Goal: Transaction & Acquisition: Obtain resource

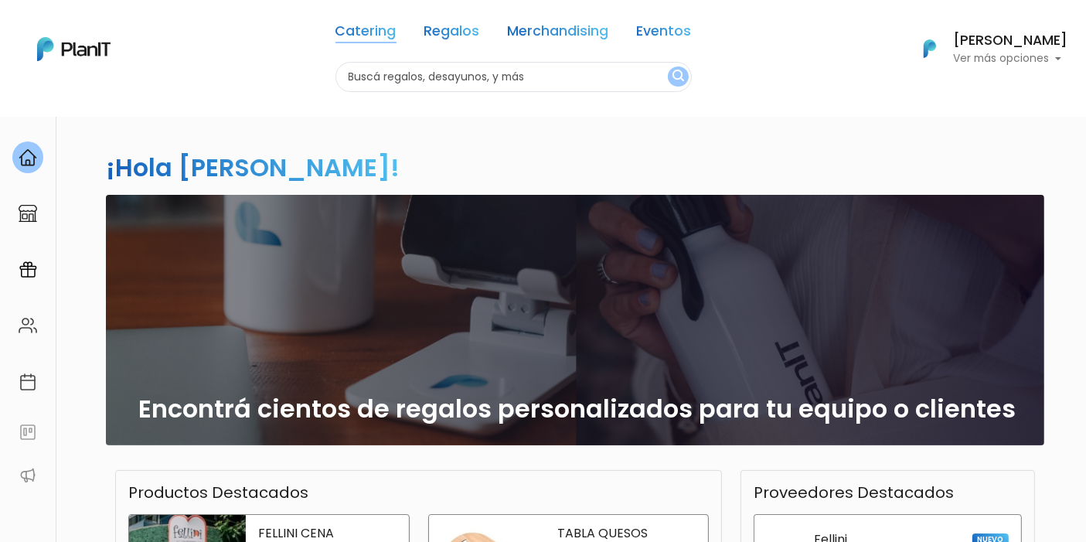
click at [362, 36] on link "Catering" at bounding box center [365, 34] width 61 height 19
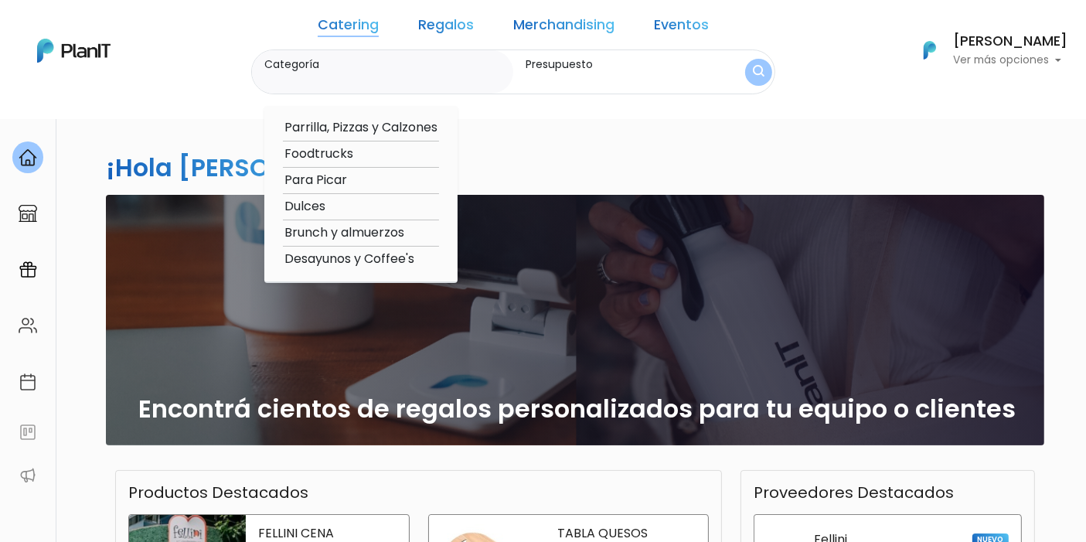
click at [274, 48] on div "Catering Regalos Merchandising Eventos Catering Regalos Merchandising Eventos C…" at bounding box center [543, 50] width 1086 height 88
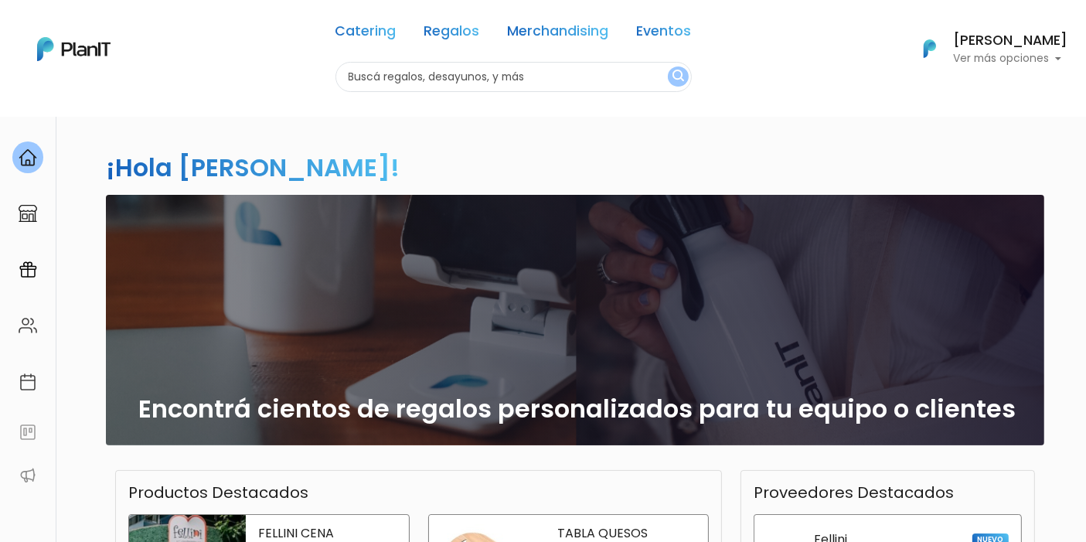
click at [373, 34] on link "Catering" at bounding box center [365, 34] width 61 height 19
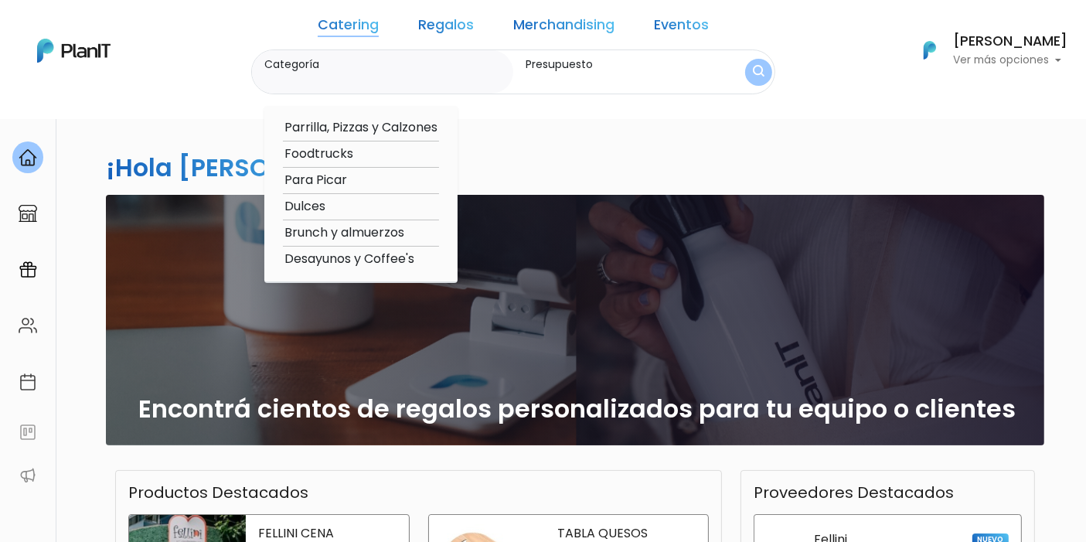
click at [221, 64] on div "Catering Regalos Merchandising Eventos Catering Regalos Merchandising Eventos C…" at bounding box center [543, 50] width 1086 height 88
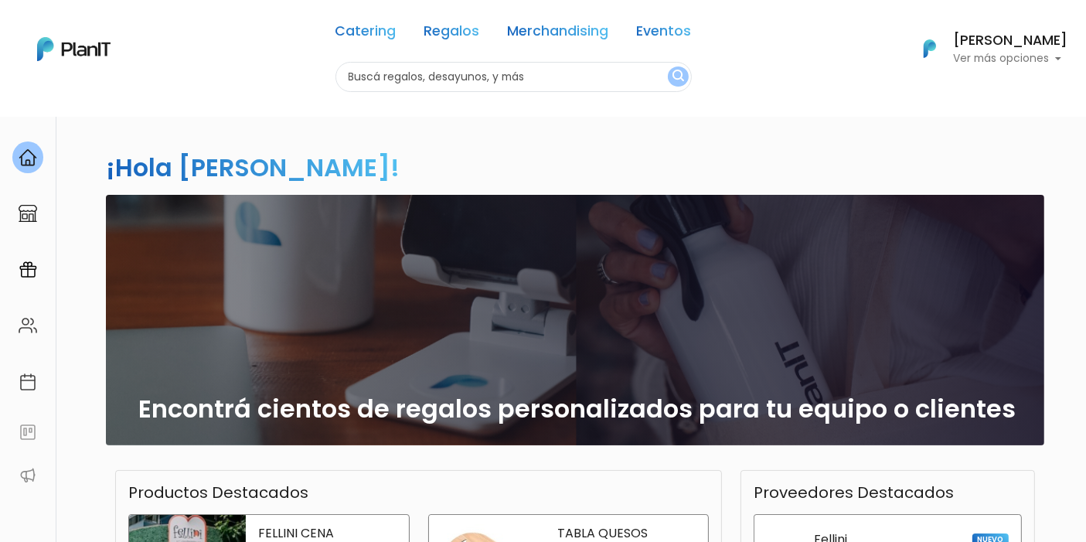
click at [346, 36] on link "Catering" at bounding box center [365, 34] width 61 height 19
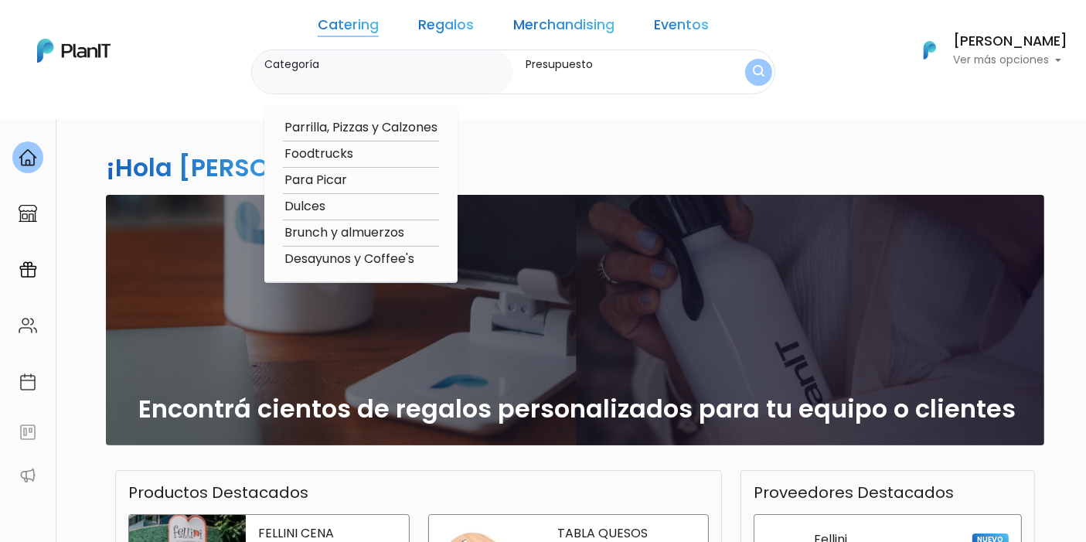
click at [424, 261] on option "Desayunos y Coffee's" at bounding box center [361, 259] width 156 height 19
type input "Desayunos y Coffee's"
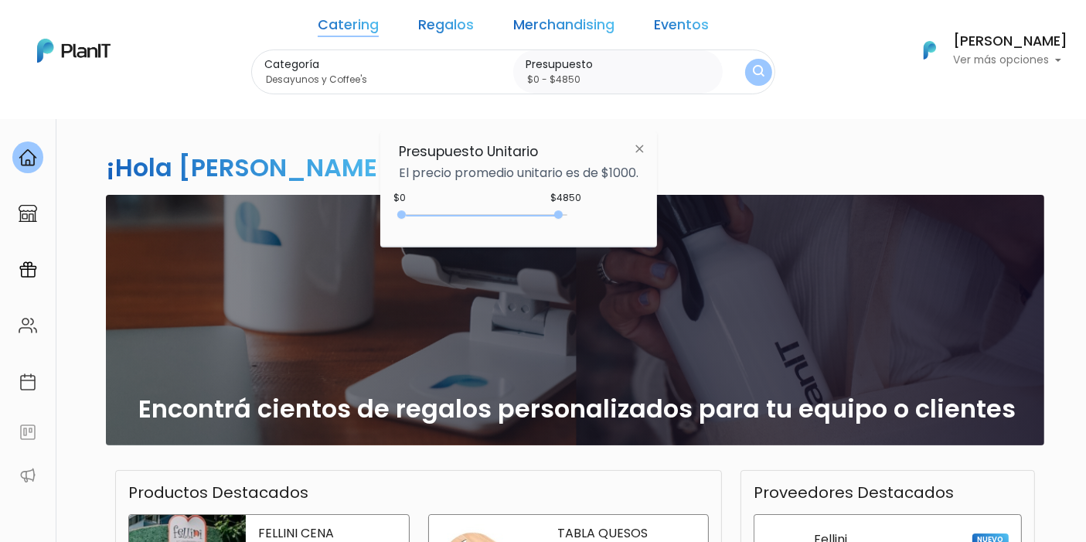
type input "$0 - $4950"
drag, startPoint x: 433, startPoint y: 213, endPoint x: 566, endPoint y: 215, distance: 133.0
click at [566, 215] on div "0 : 4850 0 4850" at bounding box center [486, 217] width 162 height 15
click at [745, 70] on button "submit" at bounding box center [758, 71] width 27 height 27
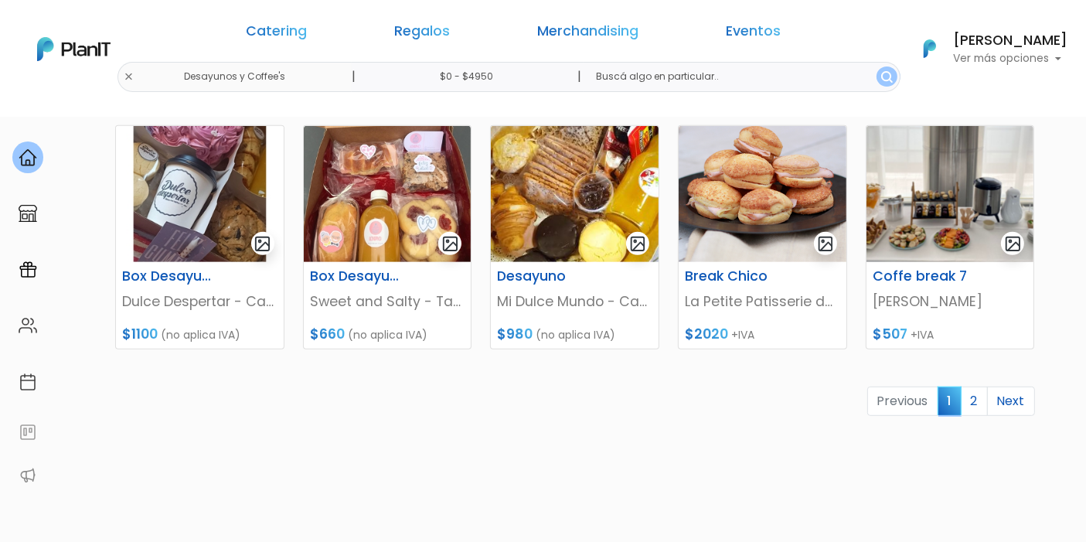
scroll to position [773, 0]
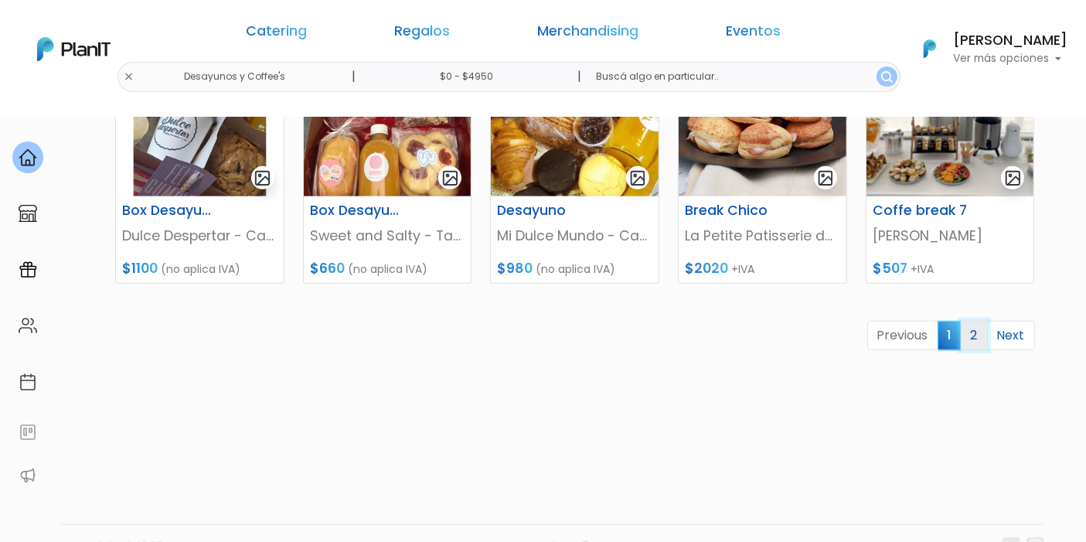
click at [979, 340] on link "2" at bounding box center [974, 335] width 27 height 29
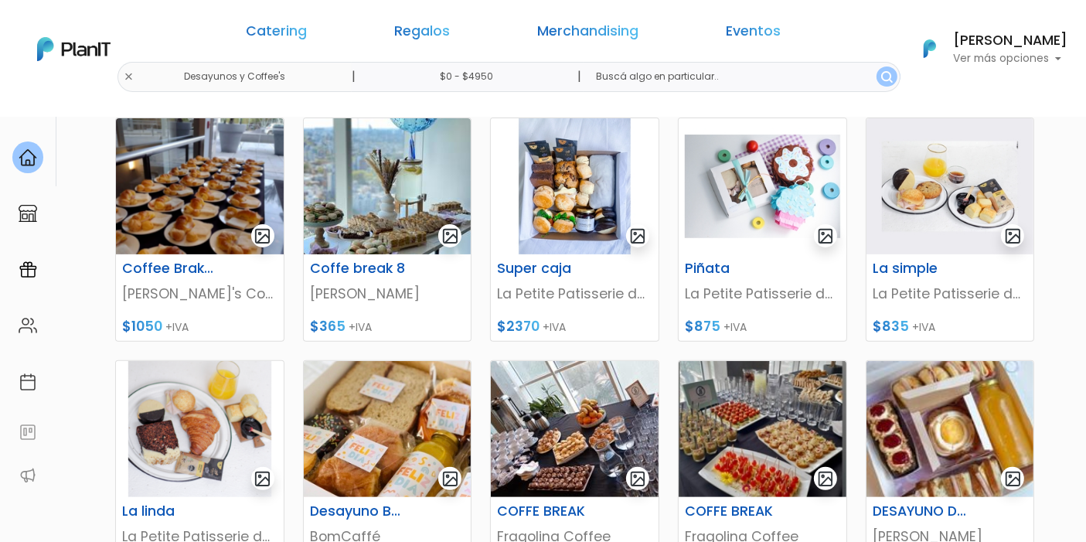
scroll to position [816, 0]
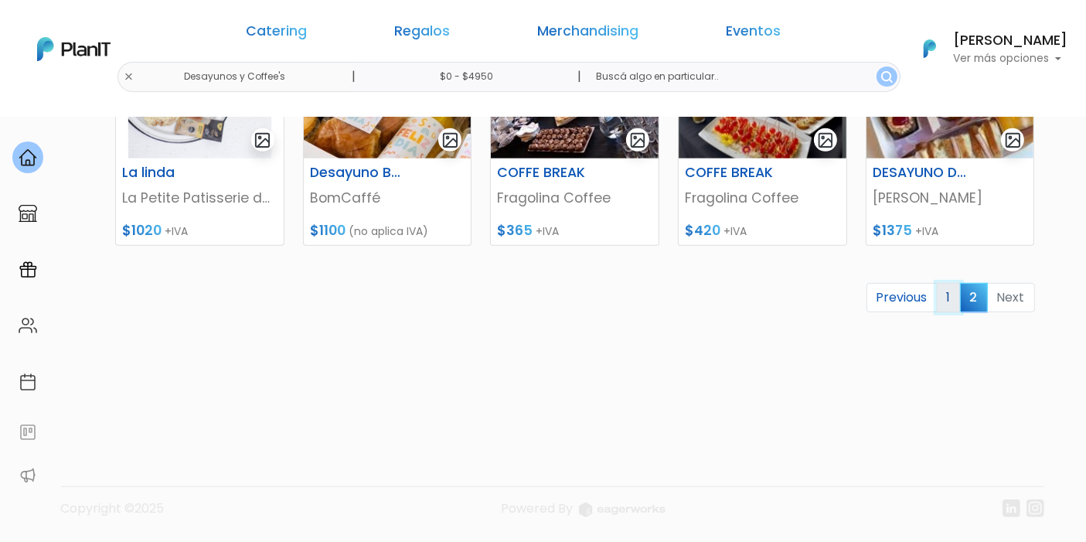
click at [943, 288] on link "1" at bounding box center [949, 297] width 24 height 29
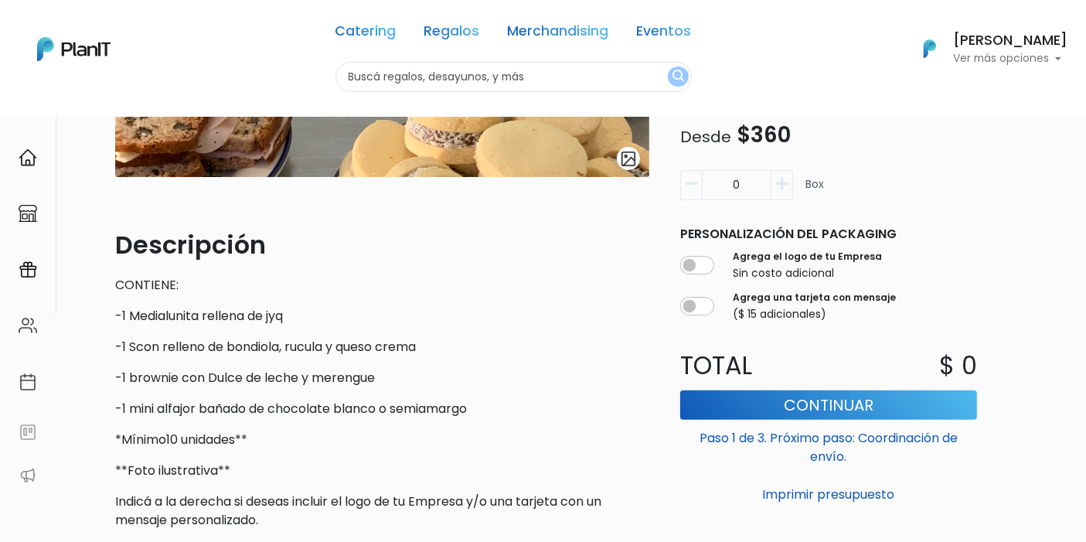
scroll to position [343, 0]
click at [784, 186] on icon "button" at bounding box center [782, 184] width 12 height 14
click at [697, 193] on button "button" at bounding box center [691, 185] width 22 height 30
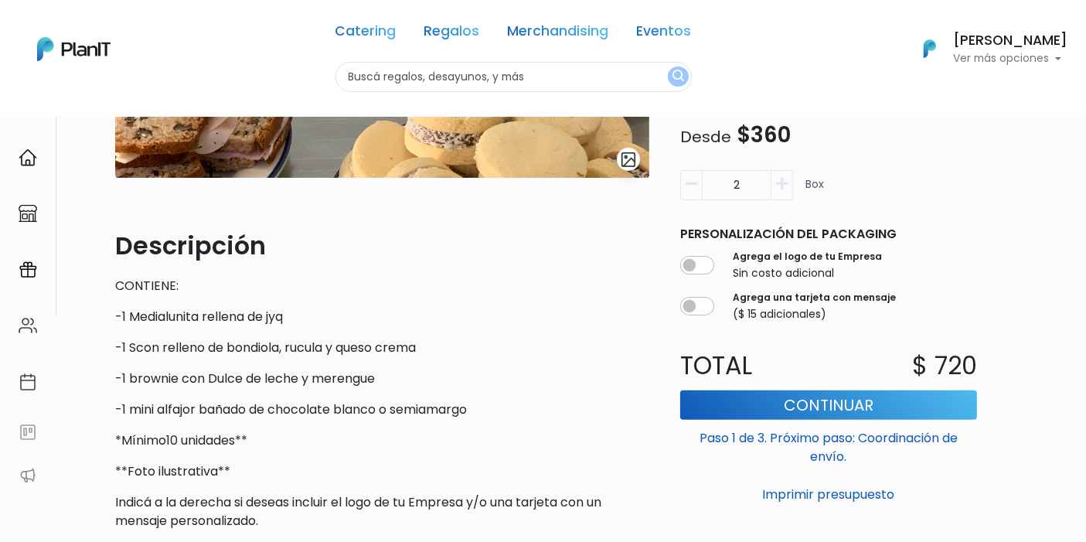
click at [696, 189] on icon "button" at bounding box center [692, 184] width 12 height 14
click at [764, 184] on input "1" at bounding box center [737, 185] width 70 height 30
type input "100"
click at [680, 482] on button "Imprimir presupuesto" at bounding box center [829, 495] width 298 height 26
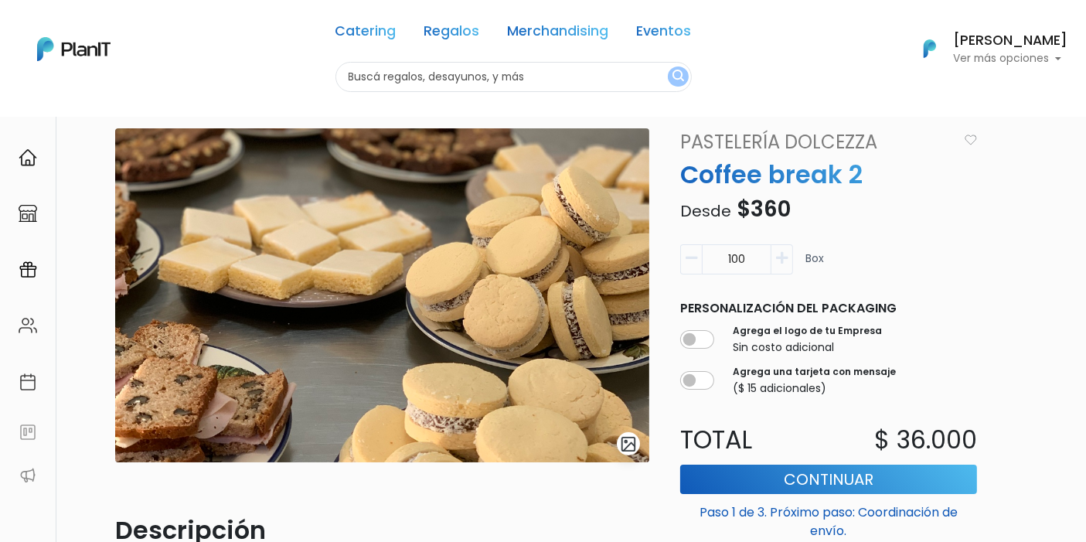
scroll to position [86, 0]
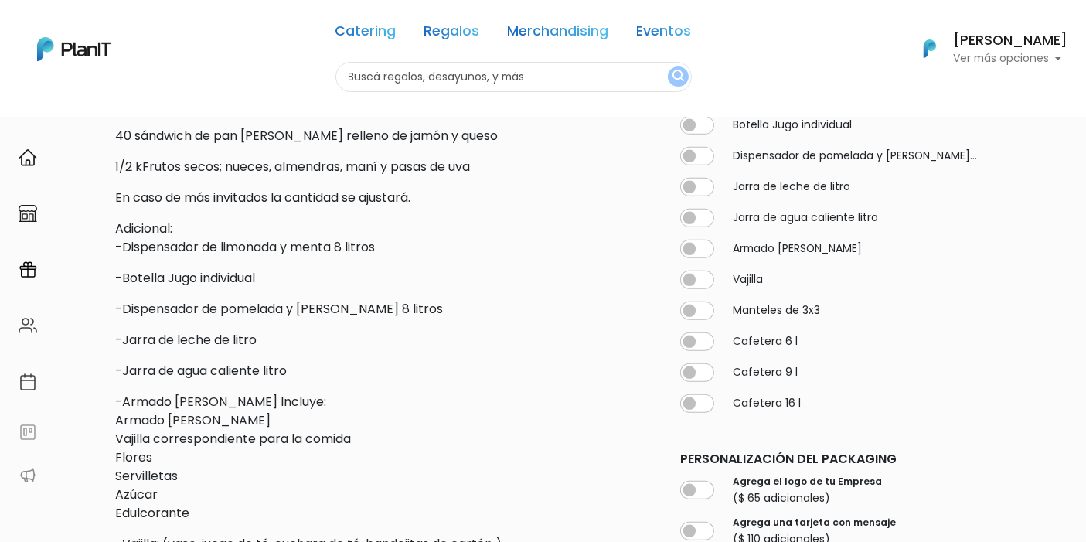
scroll to position [686, 0]
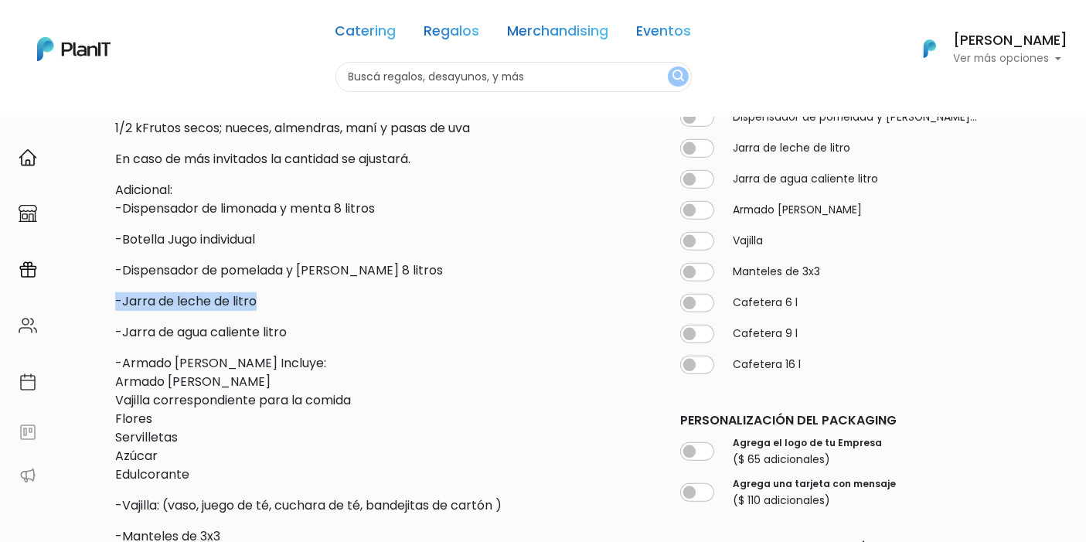
drag, startPoint x: 111, startPoint y: 292, endPoint x: 294, endPoint y: 305, distance: 182.9
click at [294, 305] on div "slide 3 of 2 Descripción Mínimo 20 invitados. La propuesta incluye: 20 bocadito…" at bounding box center [382, 97] width 553 height 1193
click at [740, 284] on div "Dispensador de limonada y menta 8 litros 0 Botella Jugo individual 0 Dispensado…" at bounding box center [829, 213] width 316 height 346
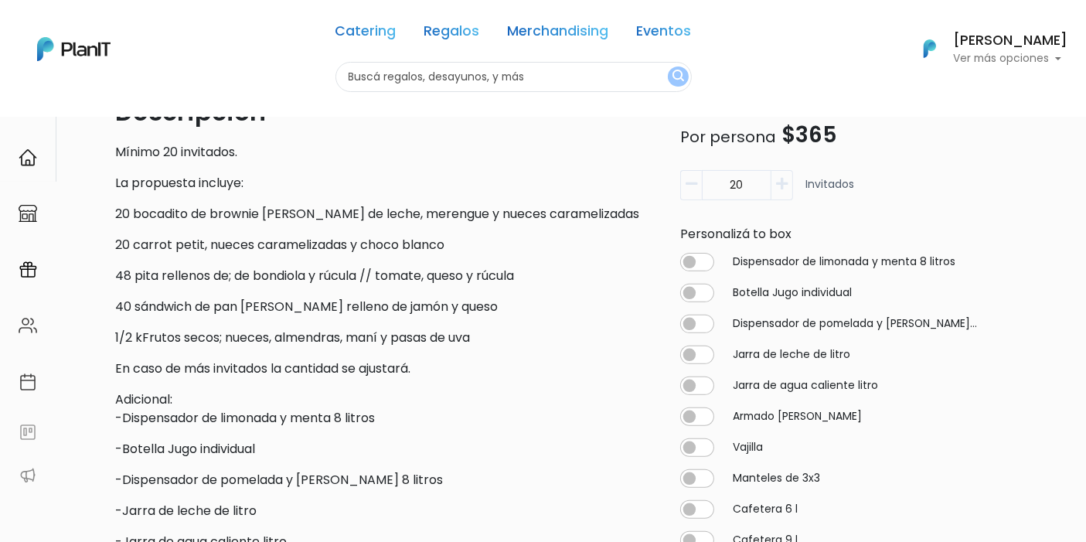
scroll to position [515, 0]
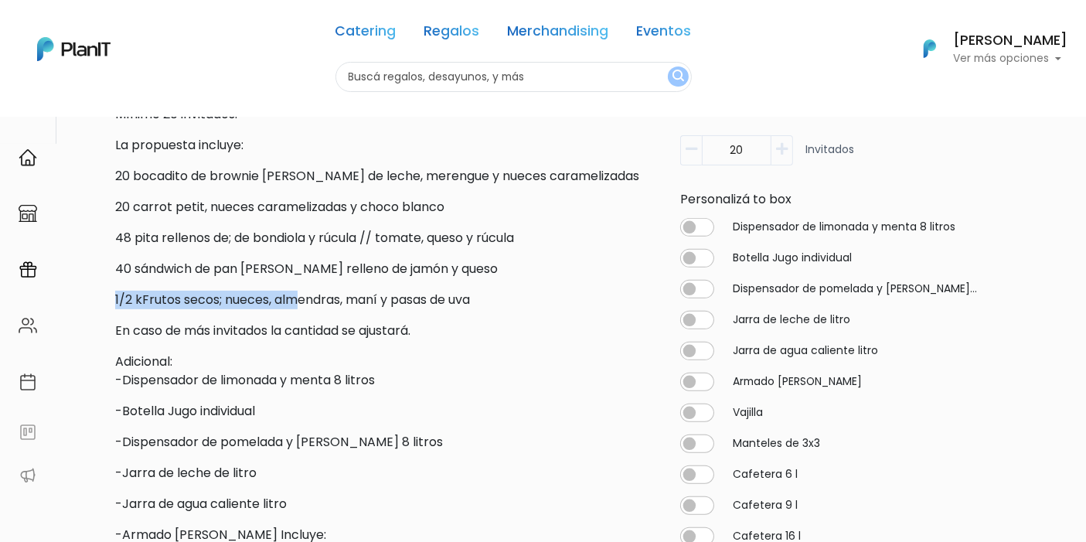
drag, startPoint x: 97, startPoint y: 305, endPoint x: 295, endPoint y: 294, distance: 198.2
click at [295, 294] on div "Volver Catering Desayunos y Coffee's slide 3 of 2 Descripción Mínimo 20 invitad…" at bounding box center [543, 316] width 1020 height 1431
click at [545, 297] on p "1/2 kFrutos secos; nueces, almendras, maní y pasas de uva" at bounding box center [382, 300] width 534 height 19
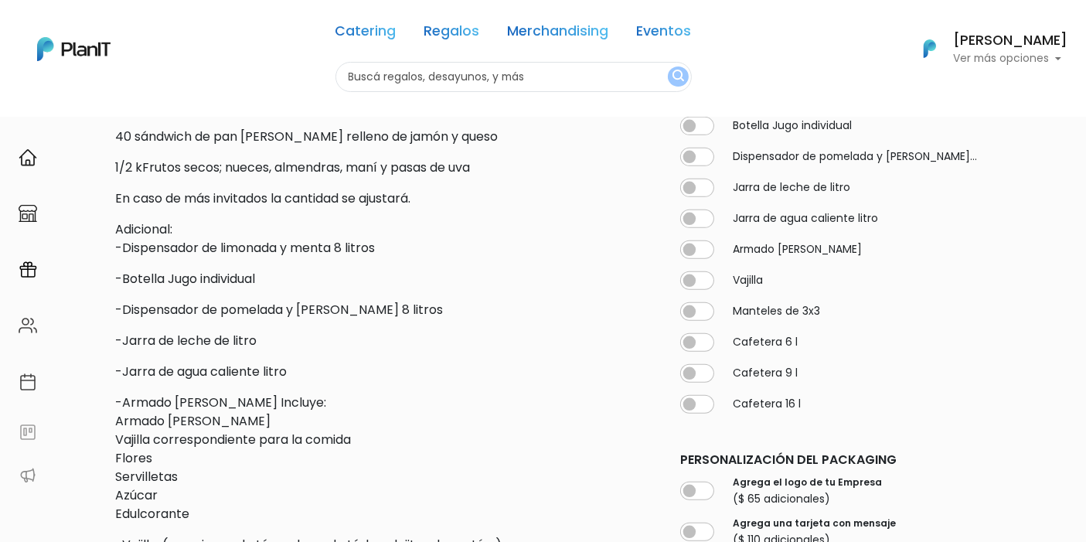
scroll to position [686, 0]
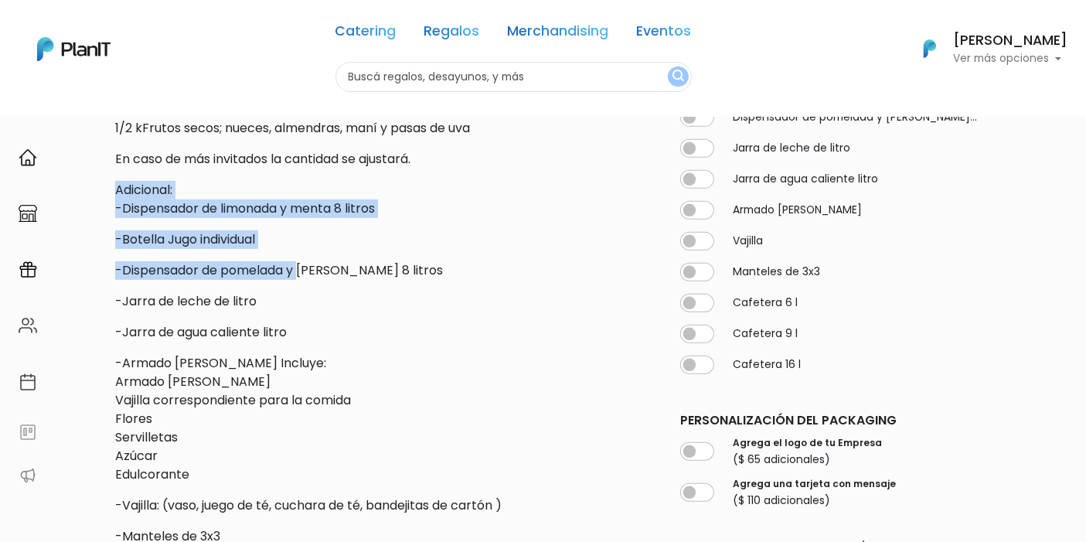
drag, startPoint x: 119, startPoint y: 191, endPoint x: 299, endPoint y: 277, distance: 199.5
click at [299, 277] on div "Descripción Mínimo 20 invitados. La propuesta incluye: 20 bocadito de brownie p…" at bounding box center [382, 283] width 534 height 798
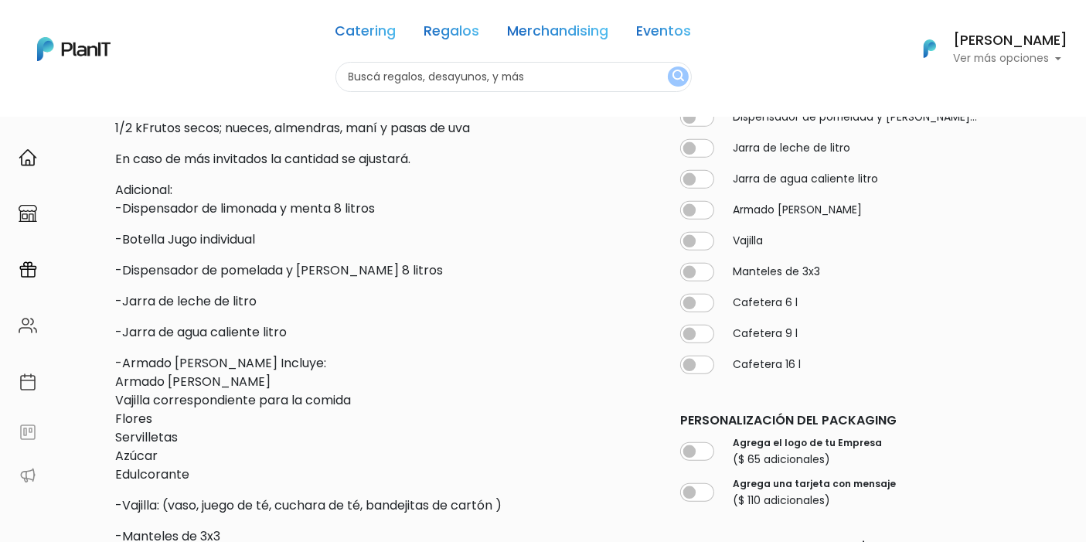
click at [390, 316] on div "Descripción Mínimo 20 invitados. La propuesta incluye: 20 bocadito de brownie p…" at bounding box center [382, 283] width 534 height 798
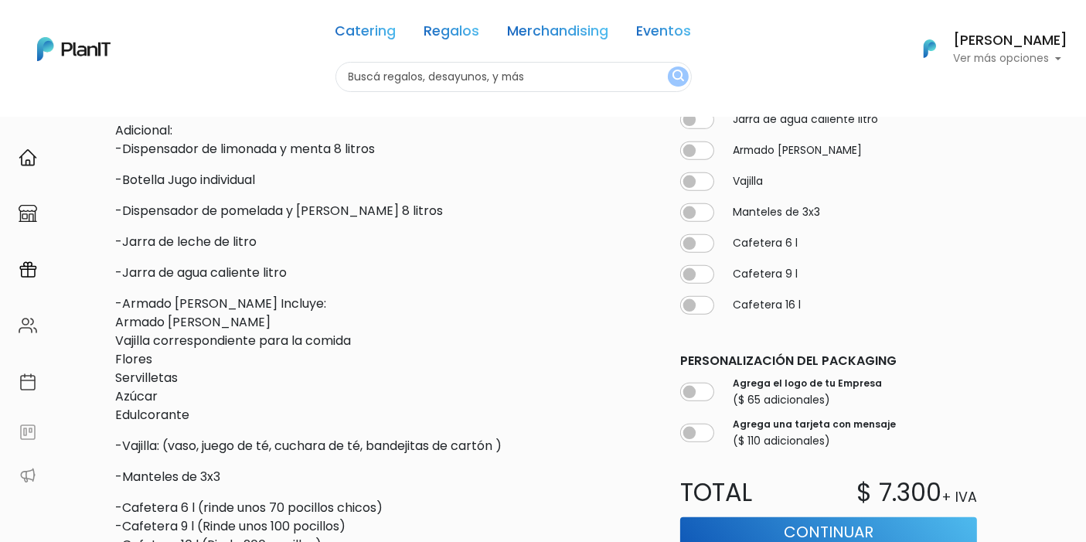
scroll to position [773, 0]
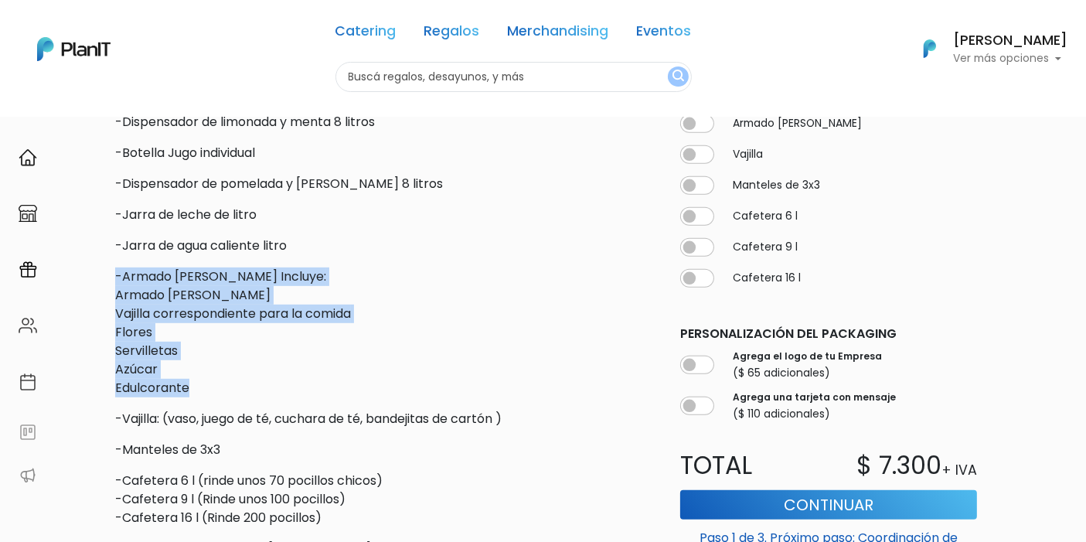
drag, startPoint x: 117, startPoint y: 274, endPoint x: 270, endPoint y: 380, distance: 185.7
click at [270, 380] on p "-Armado de mesa Incluye: Armado de mesa Vajilla correspondiente para la comida …" at bounding box center [382, 332] width 534 height 130
click at [295, 369] on p "-Armado de mesa Incluye: Armado de mesa Vajilla correspondiente para la comida …" at bounding box center [382, 332] width 534 height 130
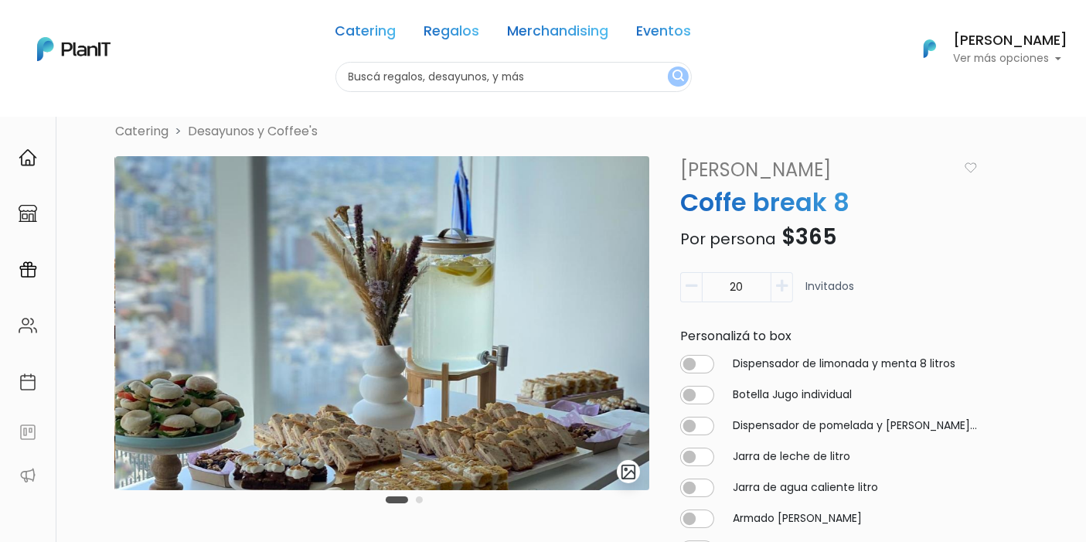
scroll to position [0, 0]
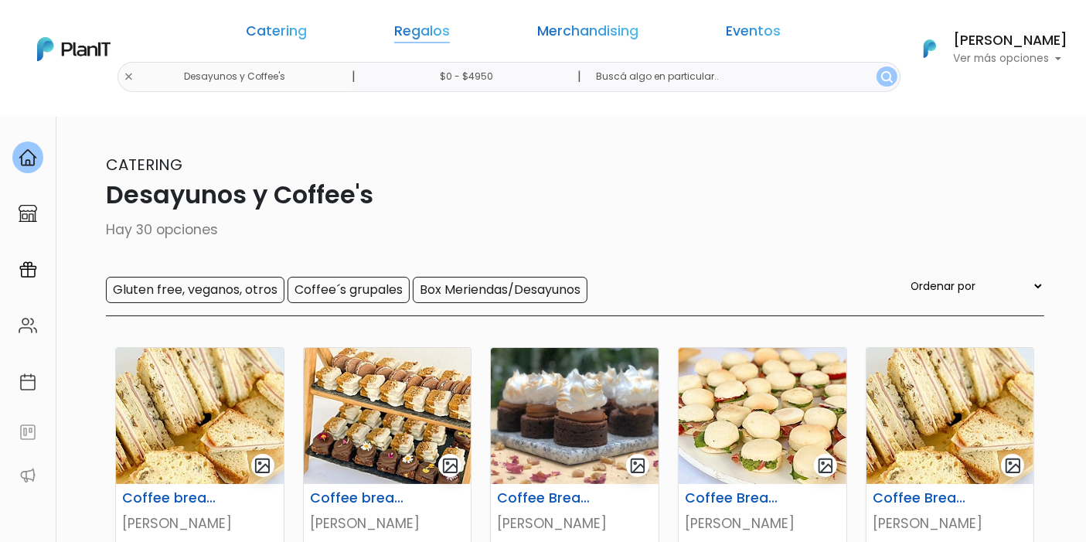
click at [450, 33] on link "Regalos" at bounding box center [422, 34] width 56 height 19
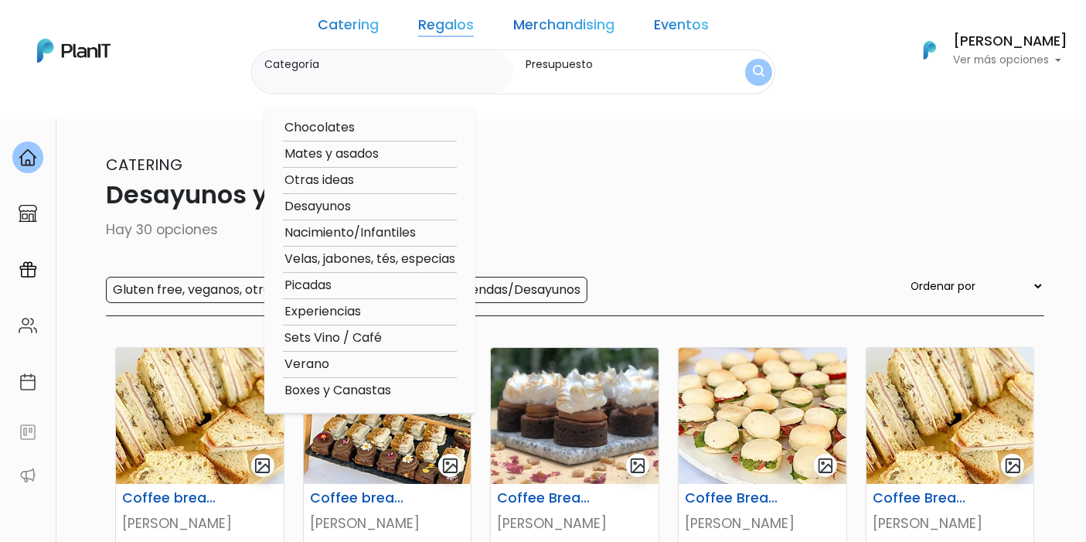
click at [383, 315] on option "Experiencias" at bounding box center [370, 311] width 174 height 19
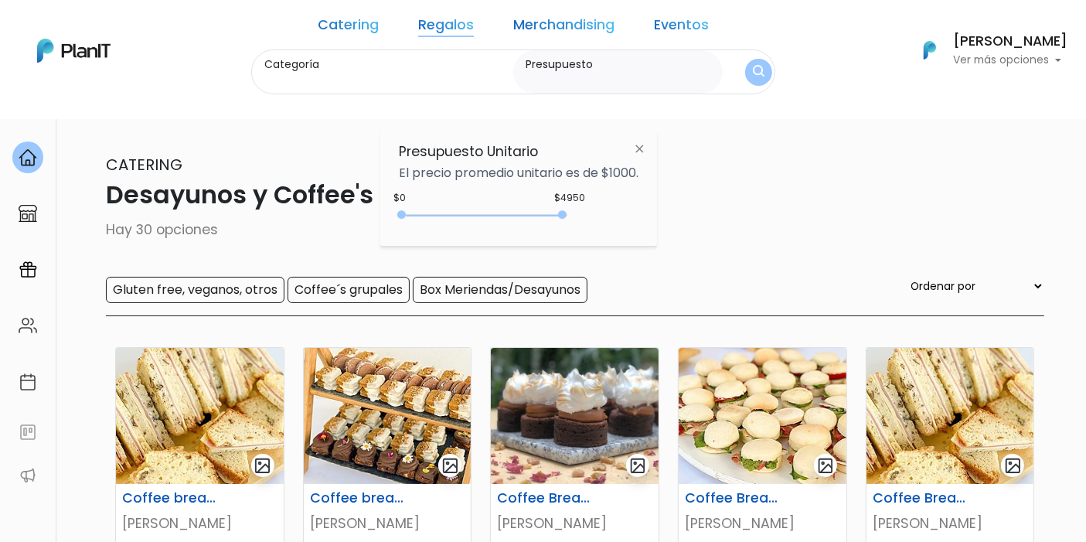
type input "Experiencias"
type input "$0 - $4950"
click at [745, 63] on button "submit" at bounding box center [758, 72] width 27 height 27
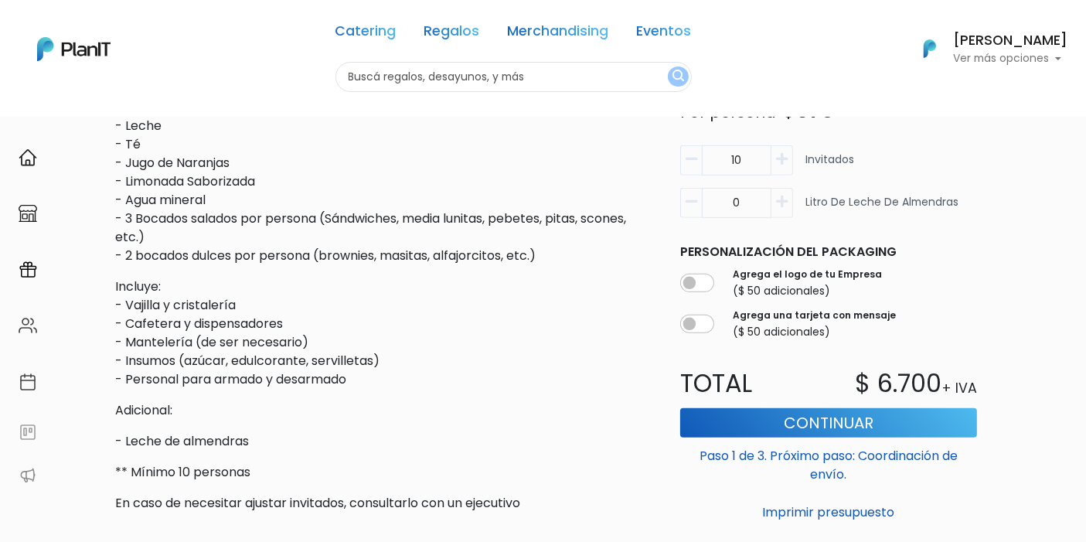
scroll to position [601, 0]
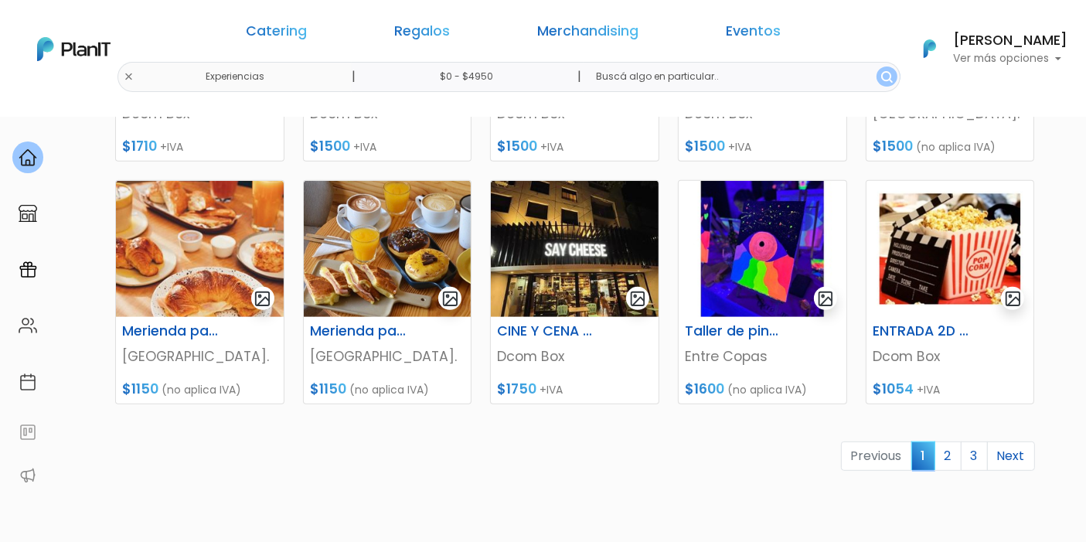
scroll to position [686, 0]
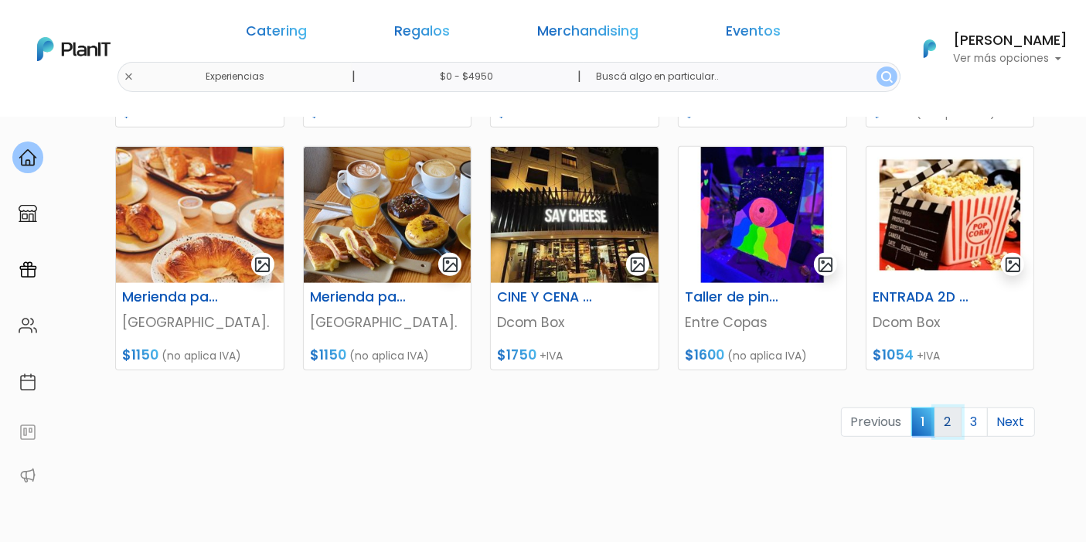
click at [952, 422] on link "2" at bounding box center [947, 421] width 27 height 29
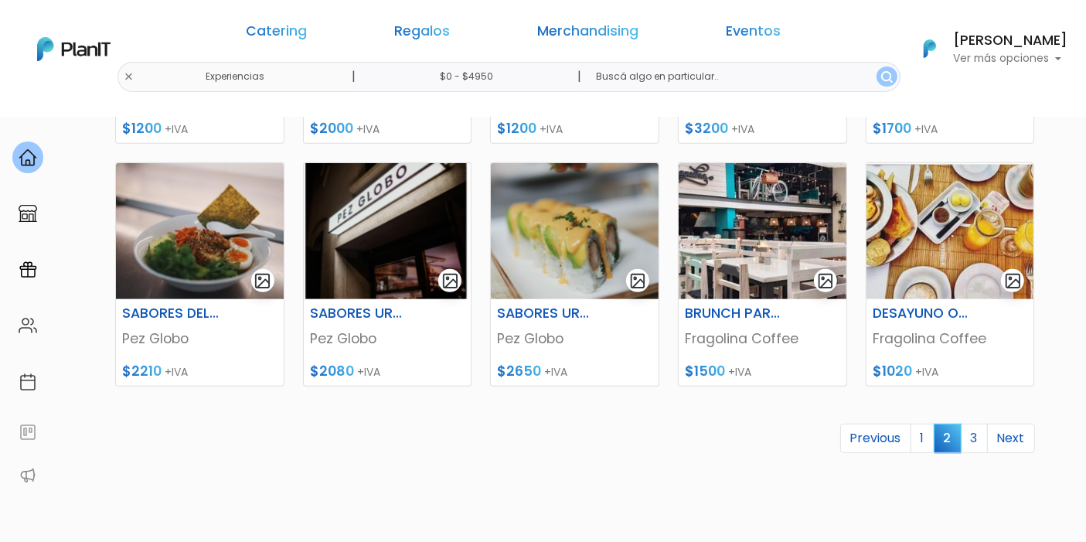
scroll to position [686, 0]
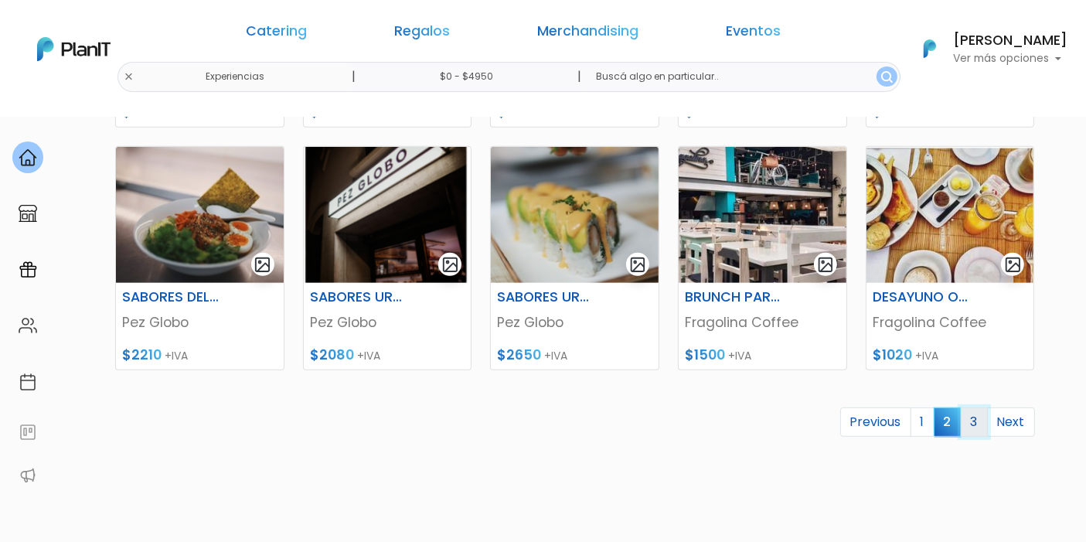
click at [980, 418] on link "3" at bounding box center [974, 421] width 27 height 29
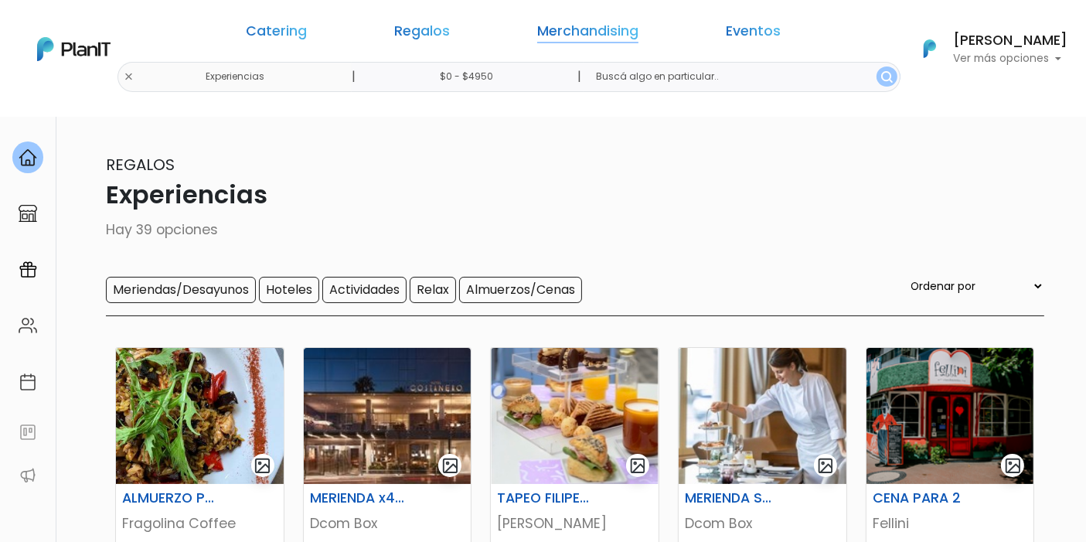
click at [578, 34] on link "Merchandising" at bounding box center [587, 34] width 101 height 19
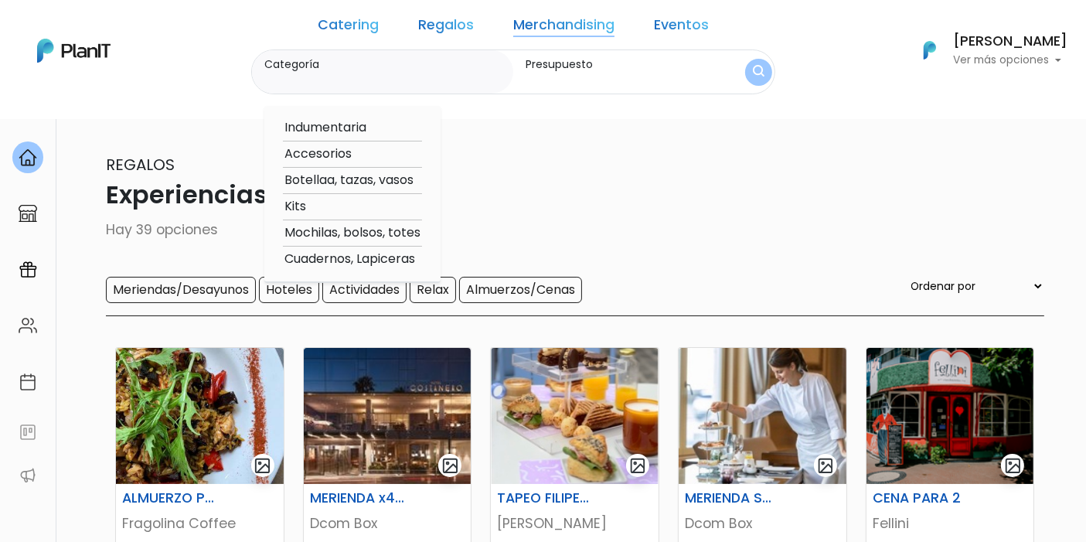
click at [379, 19] on link "Catering" at bounding box center [348, 28] width 61 height 19
click at [356, 122] on option "Parrilla, Pizzas y Calzones" at bounding box center [361, 127] width 156 height 19
type input "Parrilla, Pizzas y Calzones"
type input "$0 - $4950"
